Goal: Task Accomplishment & Management: Use online tool/utility

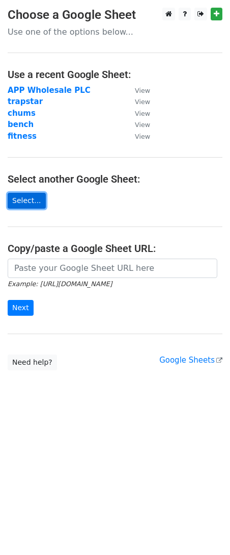
click at [33, 200] on link "Select..." at bounding box center [27, 201] width 38 height 16
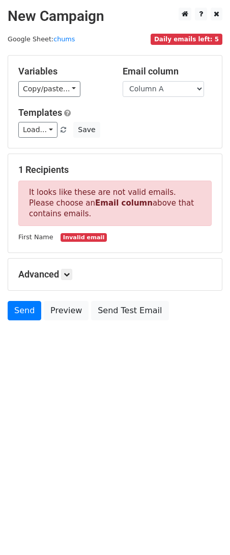
drag, startPoint x: 120, startPoint y: 133, endPoint x: 138, endPoint y: 15, distance: 119.5
click at [120, 133] on div "Load... No templates saved Save" at bounding box center [115, 130] width 209 height 16
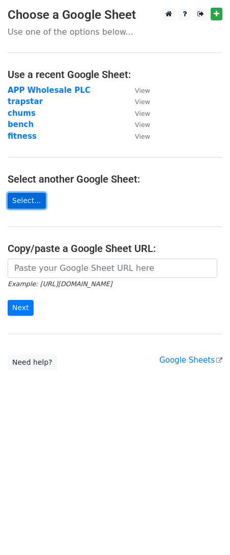
click at [19, 196] on link "Select..." at bounding box center [27, 201] width 38 height 16
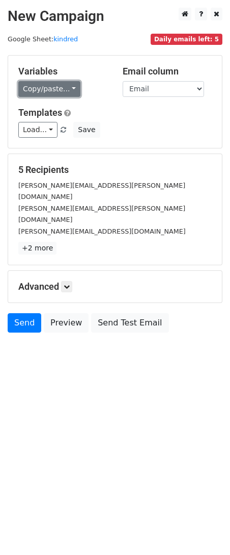
click at [71, 88] on link "Copy/paste..." at bounding box center [49, 89] width 62 height 16
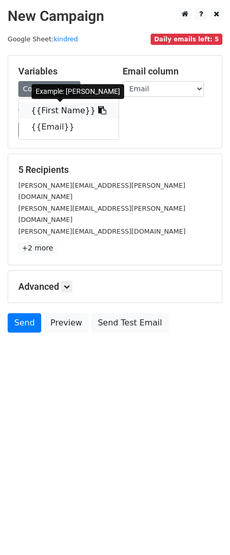
click at [73, 109] on link "{{First Name}}" at bounding box center [69, 110] width 100 height 16
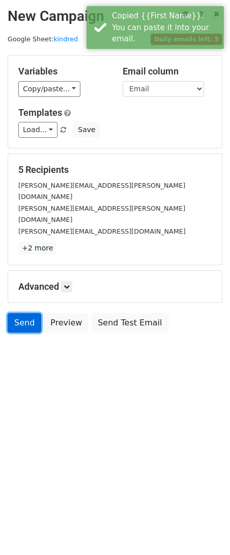
click at [18, 313] on link "Send" at bounding box center [25, 322] width 34 height 19
